Goal: Information Seeking & Learning: Learn about a topic

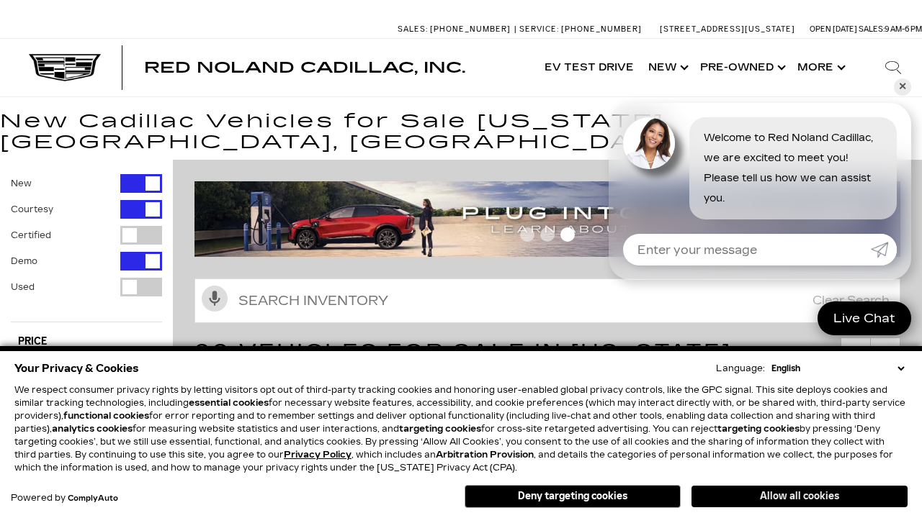
click at [799, 497] on button "Allow all cookies" at bounding box center [799, 497] width 216 height 22
